Goal: Task Accomplishment & Management: Use online tool/utility

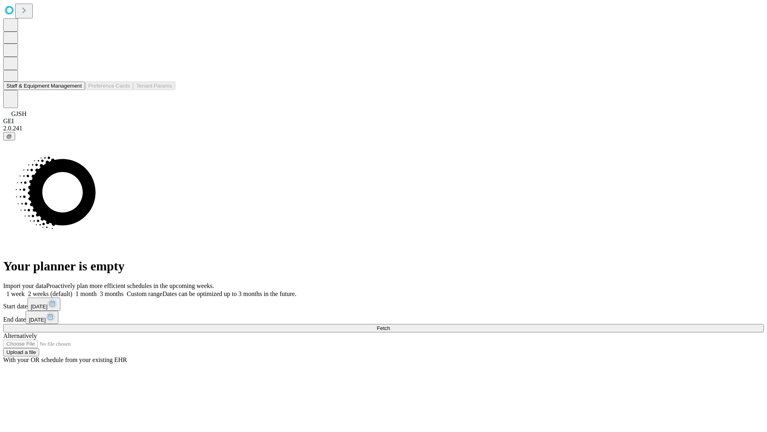
click at [76, 90] on button "Staff & Equipment Management" at bounding box center [44, 86] width 82 height 8
